Goal: Information Seeking & Learning: Learn about a topic

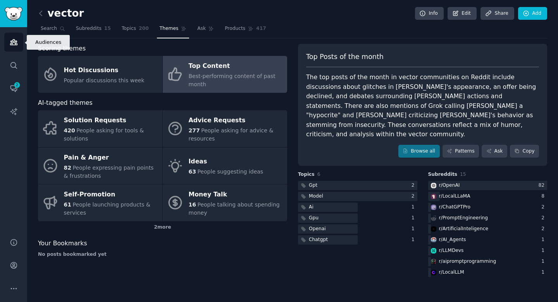
click at [15, 33] on link "Audiences" at bounding box center [13, 42] width 19 height 19
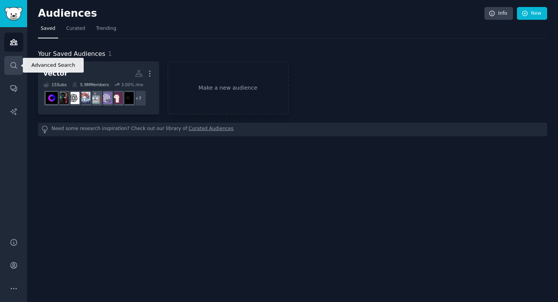
click at [16, 69] on icon "Sidebar" at bounding box center [14, 65] width 8 height 8
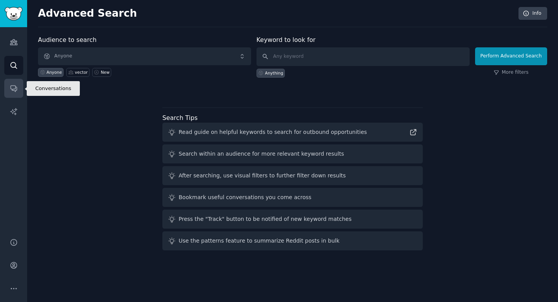
click at [14, 83] on link "Conversations" at bounding box center [13, 88] width 19 height 19
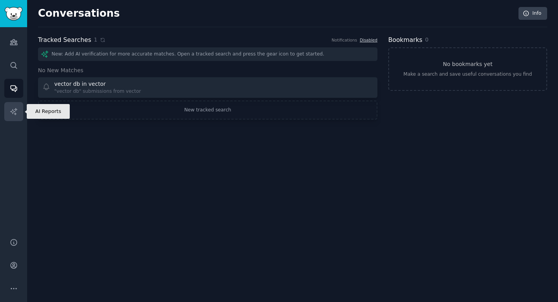
click at [17, 109] on icon "Sidebar" at bounding box center [14, 111] width 8 height 8
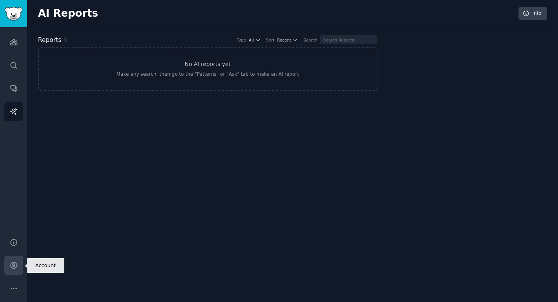
click at [15, 268] on icon "Sidebar" at bounding box center [14, 265] width 8 height 8
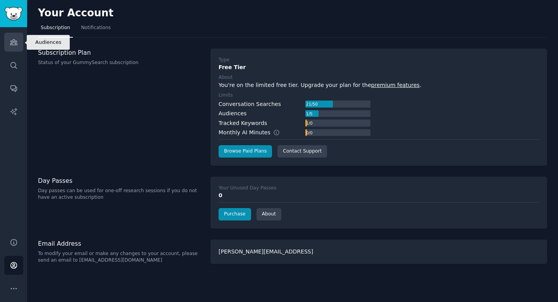
click at [16, 47] on link "Audiences" at bounding box center [13, 42] width 19 height 19
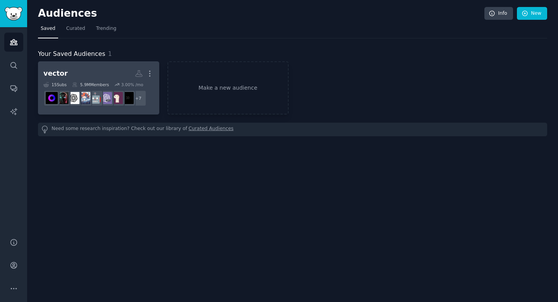
click at [83, 67] on h2 "vector More" at bounding box center [98, 74] width 111 height 14
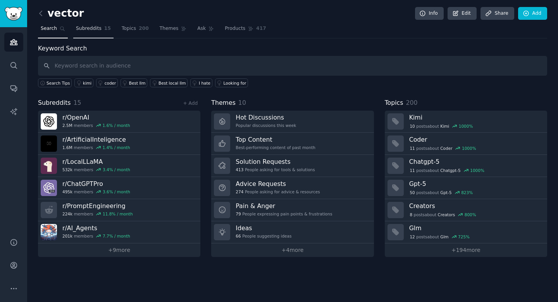
click at [95, 29] on span "Subreddits" at bounding box center [89, 28] width 26 height 7
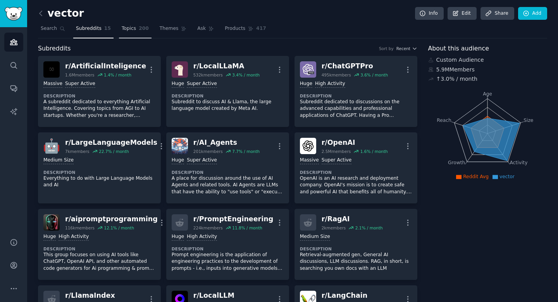
click at [134, 28] on span "Topics" at bounding box center [129, 28] width 14 height 7
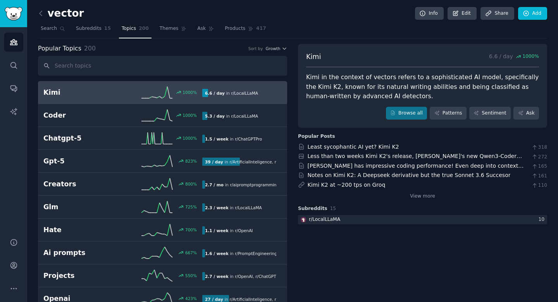
scroll to position [0, 0]
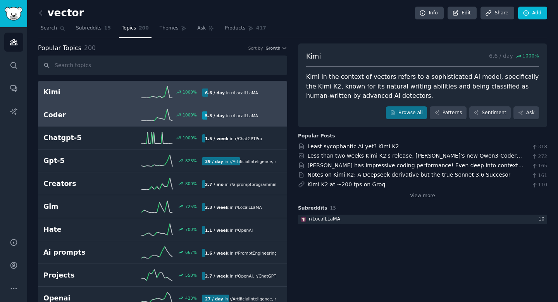
click at [72, 112] on h2 "Coder" at bounding box center [82, 115] width 79 height 10
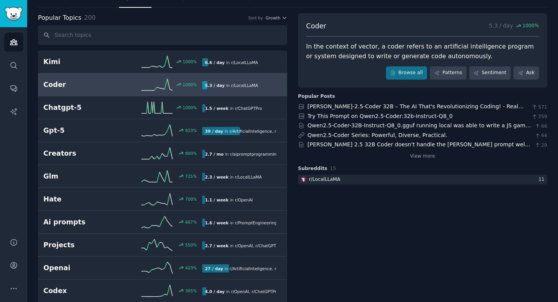
scroll to position [33, 0]
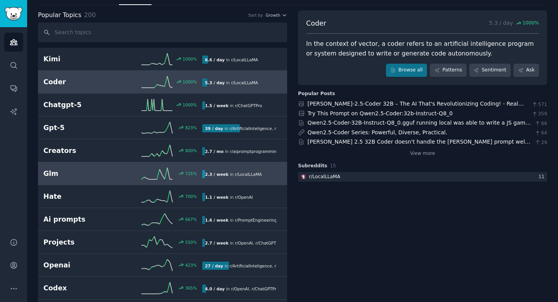
click at [94, 174] on h2 "Glm" at bounding box center [82, 174] width 79 height 10
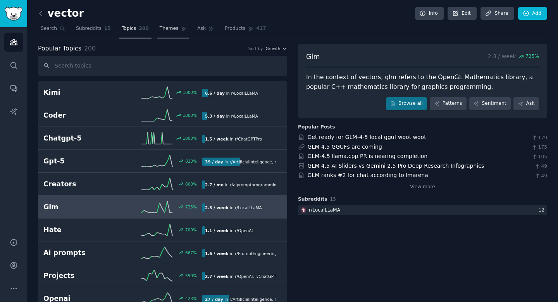
click at [167, 31] on span "Themes" at bounding box center [169, 28] width 19 height 7
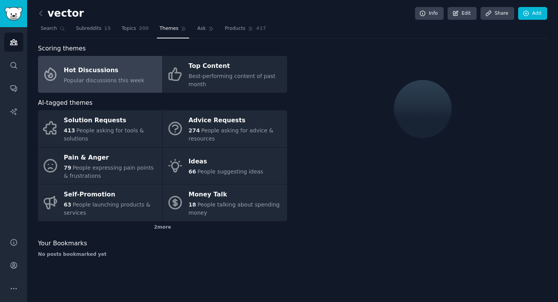
click at [126, 81] on span "Popular discussions this week" at bounding box center [104, 80] width 81 height 6
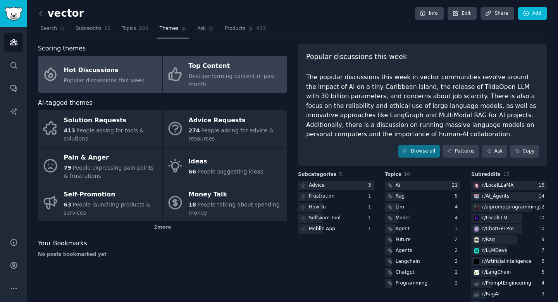
click at [195, 83] on span "Best-performing content of past month" at bounding box center [232, 80] width 87 height 14
